Goal: Task Accomplishment & Management: Use online tool/utility

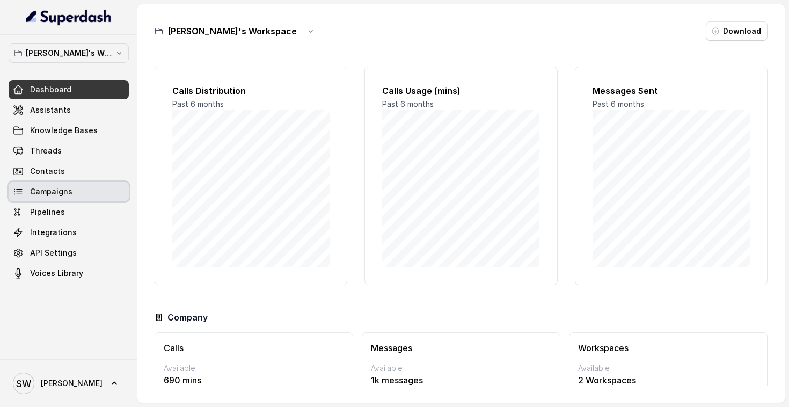
click at [59, 193] on span "Campaigns" at bounding box center [51, 191] width 42 height 11
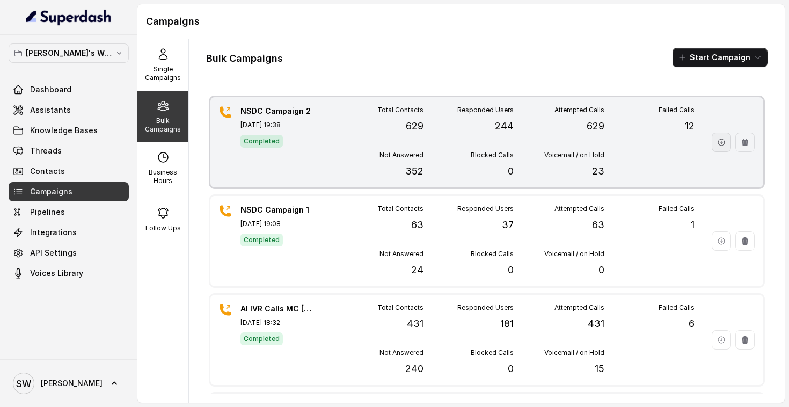
click at [720, 141] on icon "button" at bounding box center [721, 142] width 9 height 9
